Goal: Check status: Check status

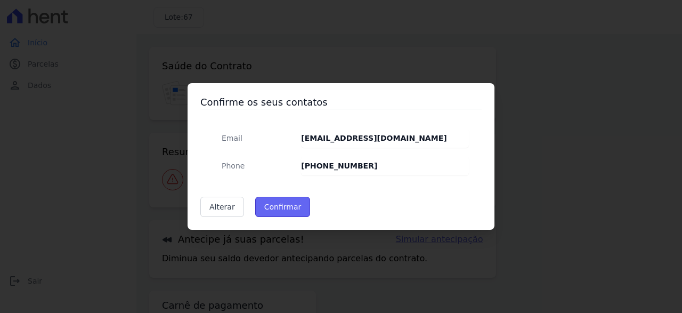
click at [269, 208] on button "Confirmar" at bounding box center [282, 207] width 55 height 20
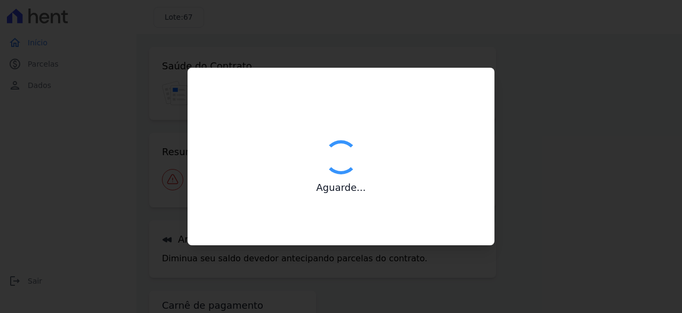
type input "Contatos confirmados com sucesso."
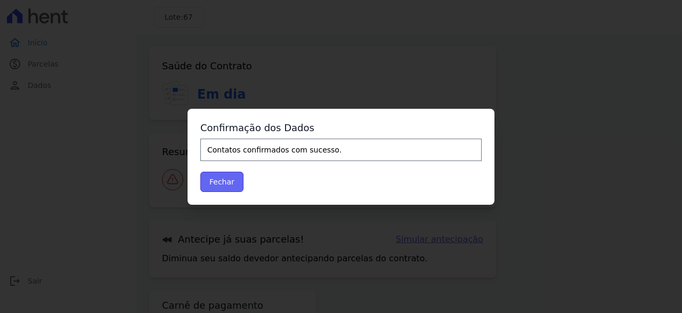
click at [225, 179] on button "Fechar" at bounding box center [221, 181] width 43 height 20
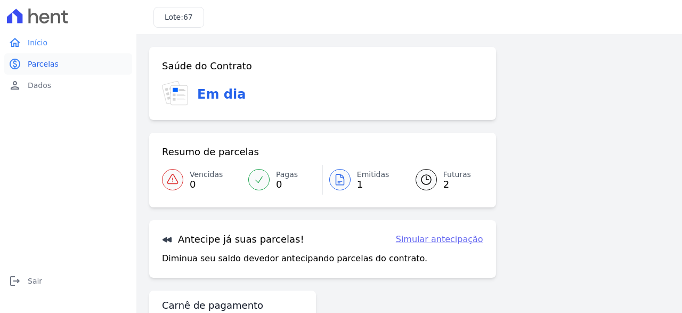
click at [64, 64] on link "paid Parcelas" at bounding box center [68, 63] width 128 height 21
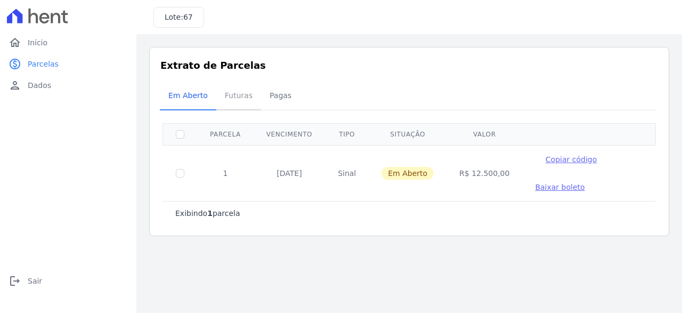
click at [236, 88] on span "Futuras" at bounding box center [238, 95] width 40 height 21
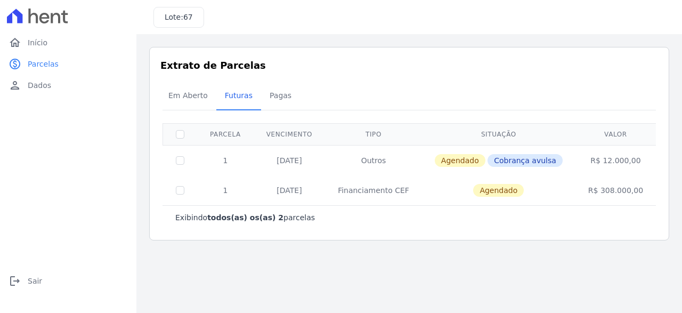
click at [275, 81] on div "Extrato de Parcelas Em [GEOGRAPHIC_DATA] Futuras [GEOGRAPHIC_DATA] 0 selecionad…" at bounding box center [409, 143] width 520 height 193
click at [270, 100] on span "Pagas" at bounding box center [280, 95] width 35 height 21
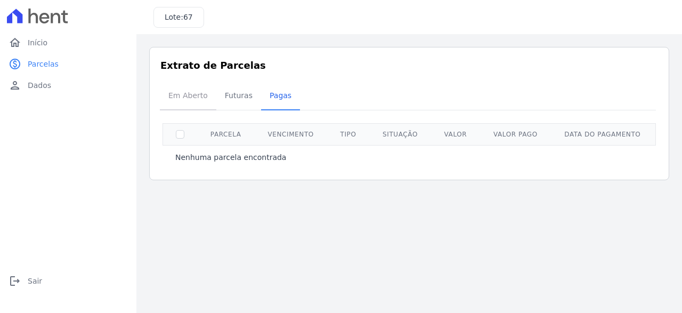
click at [184, 95] on span "Em Aberto" at bounding box center [188, 95] width 52 height 21
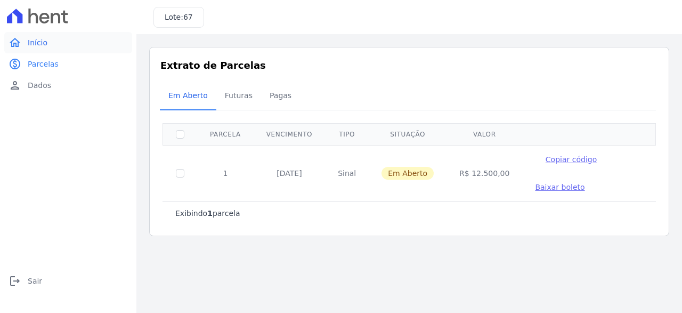
click at [51, 38] on link "home Início" at bounding box center [68, 42] width 128 height 21
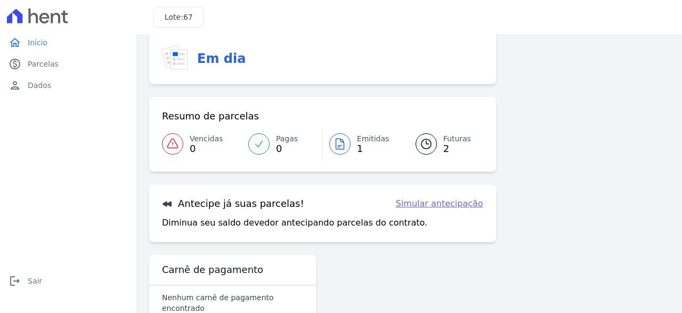
scroll to position [53, 0]
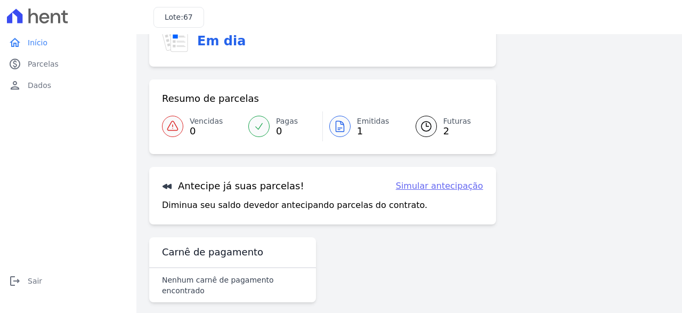
click at [364, 128] on span "1" at bounding box center [373, 131] width 32 height 9
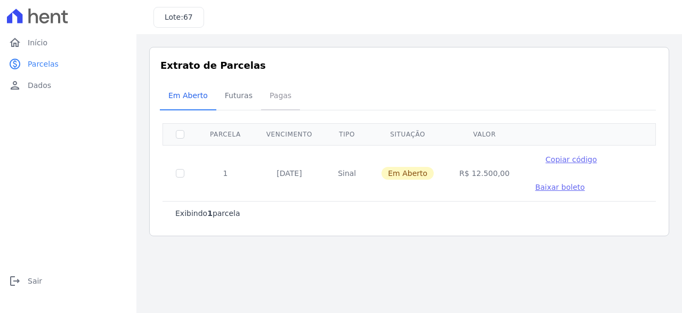
click at [265, 94] on span "Pagas" at bounding box center [280, 95] width 35 height 21
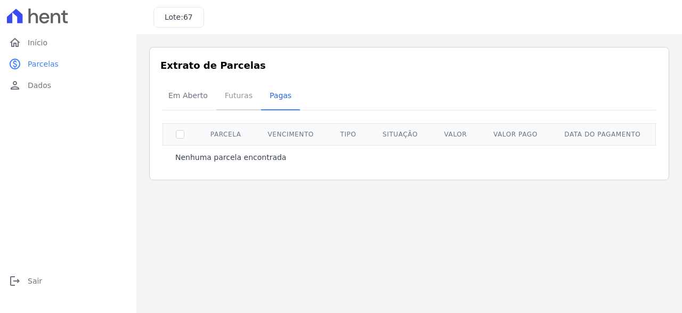
click at [231, 93] on span "Futuras" at bounding box center [238, 95] width 40 height 21
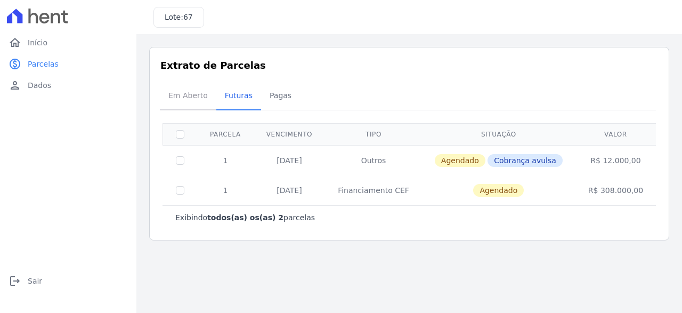
click at [197, 101] on span "Em Aberto" at bounding box center [188, 95] width 52 height 21
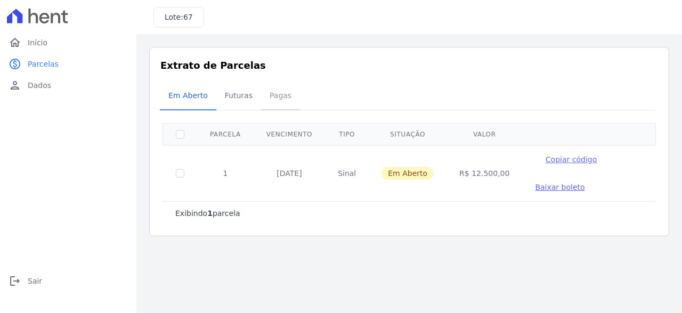
click at [282, 94] on span "Pagas" at bounding box center [280, 95] width 35 height 21
